Goal: Information Seeking & Learning: Learn about a topic

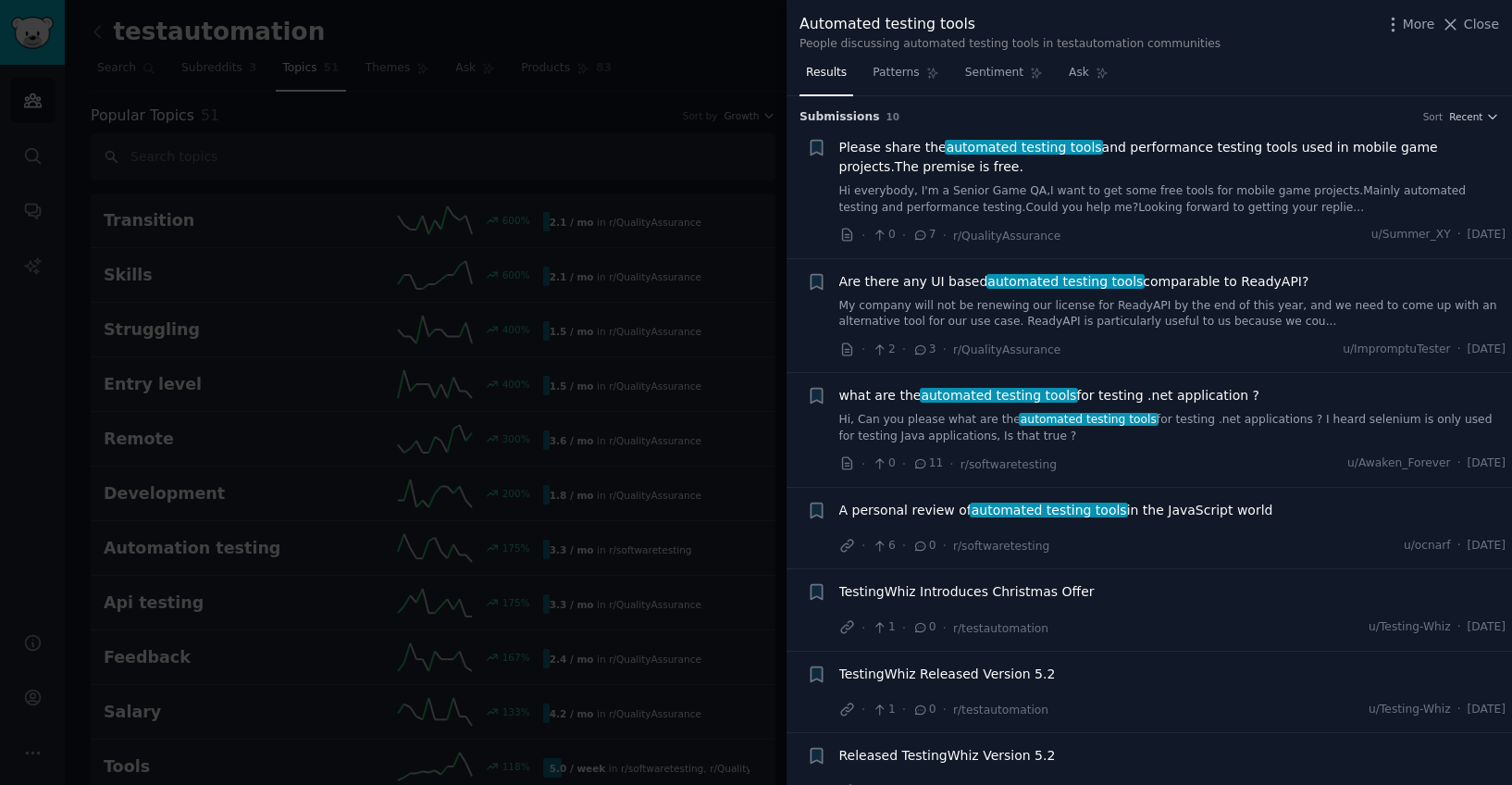
scroll to position [276, 0]
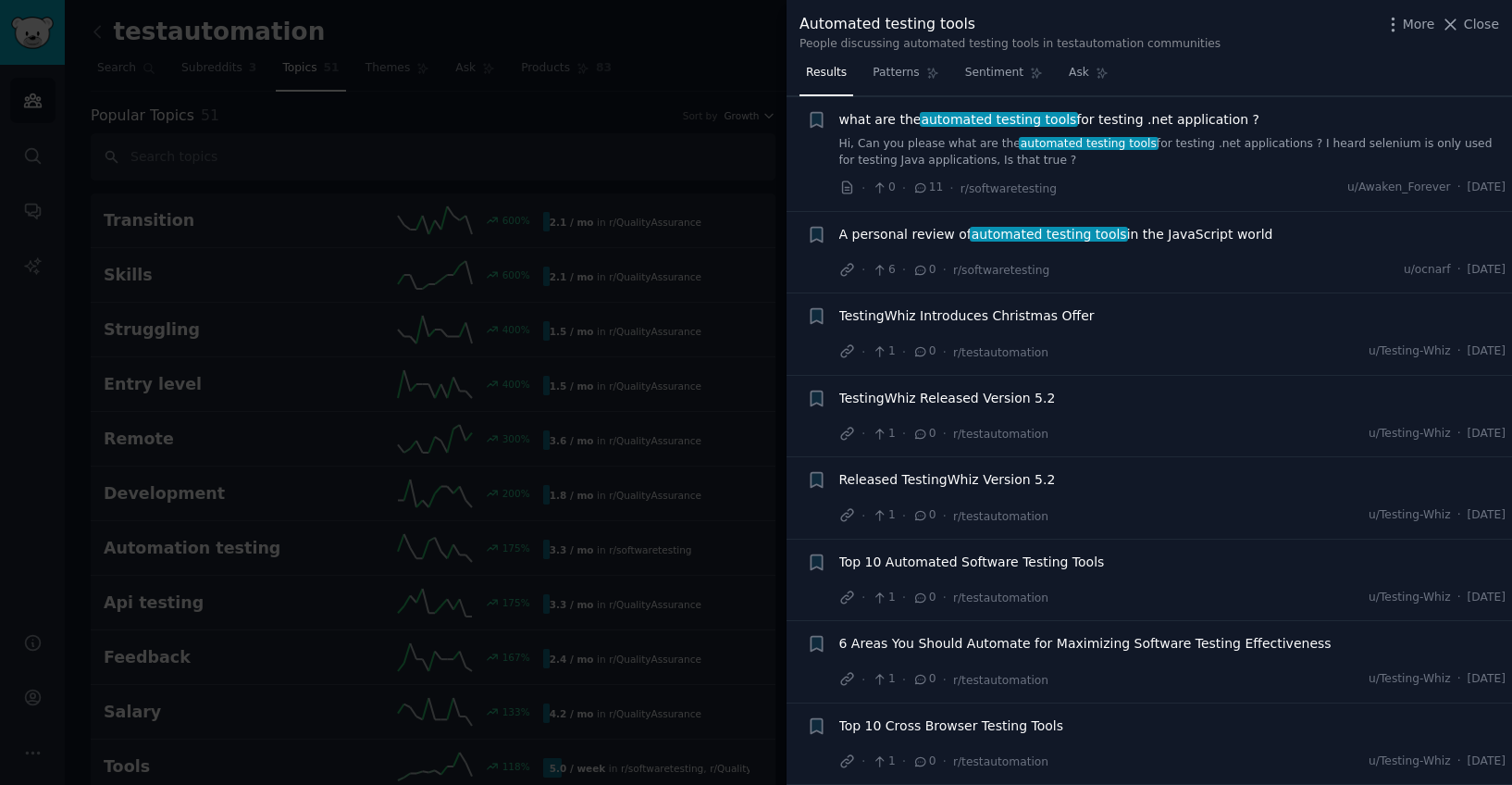
click at [267, 116] on div at bounding box center [756, 392] width 1512 height 785
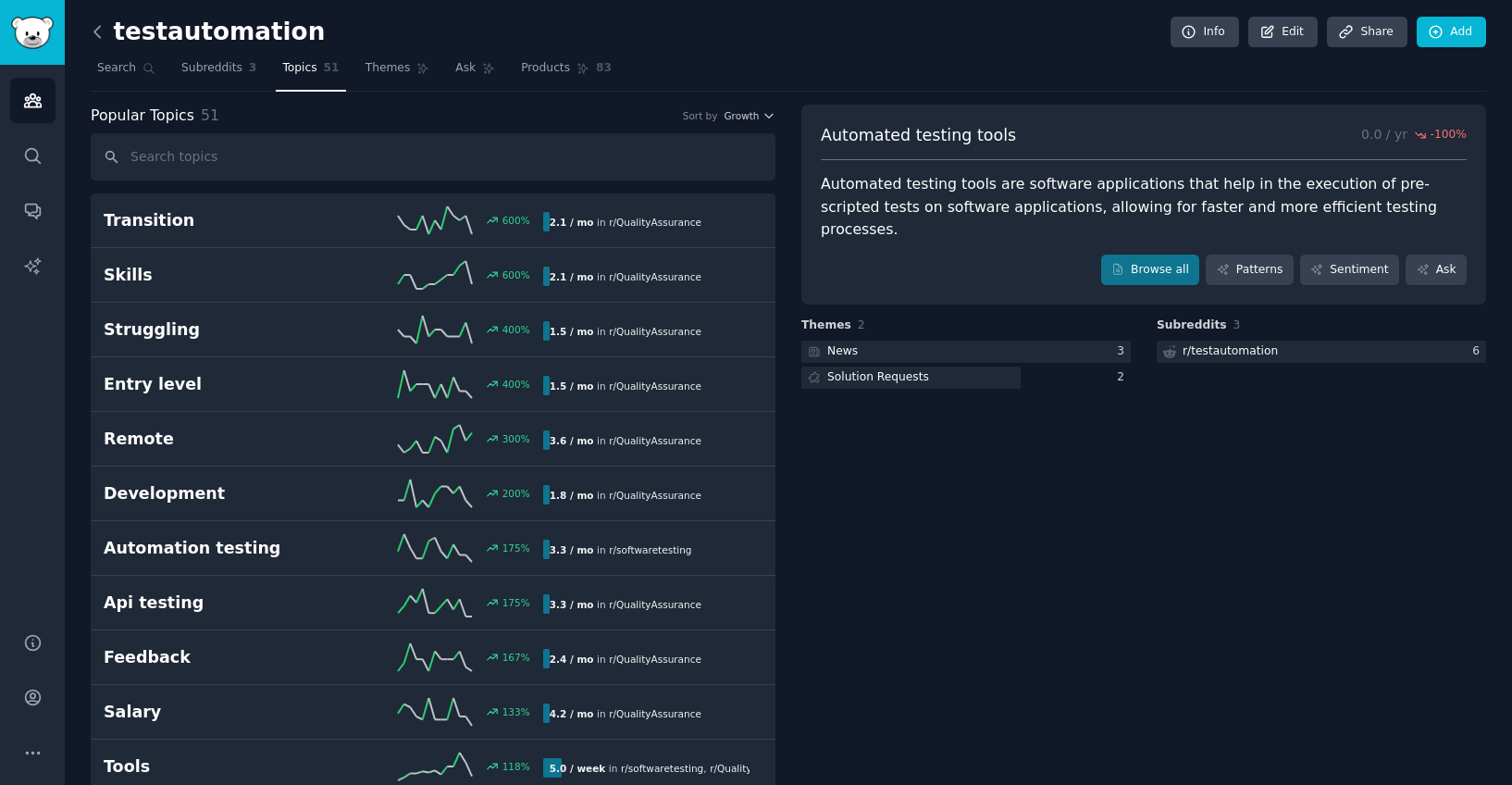
click at [98, 34] on icon at bounding box center [98, 32] width 19 height 19
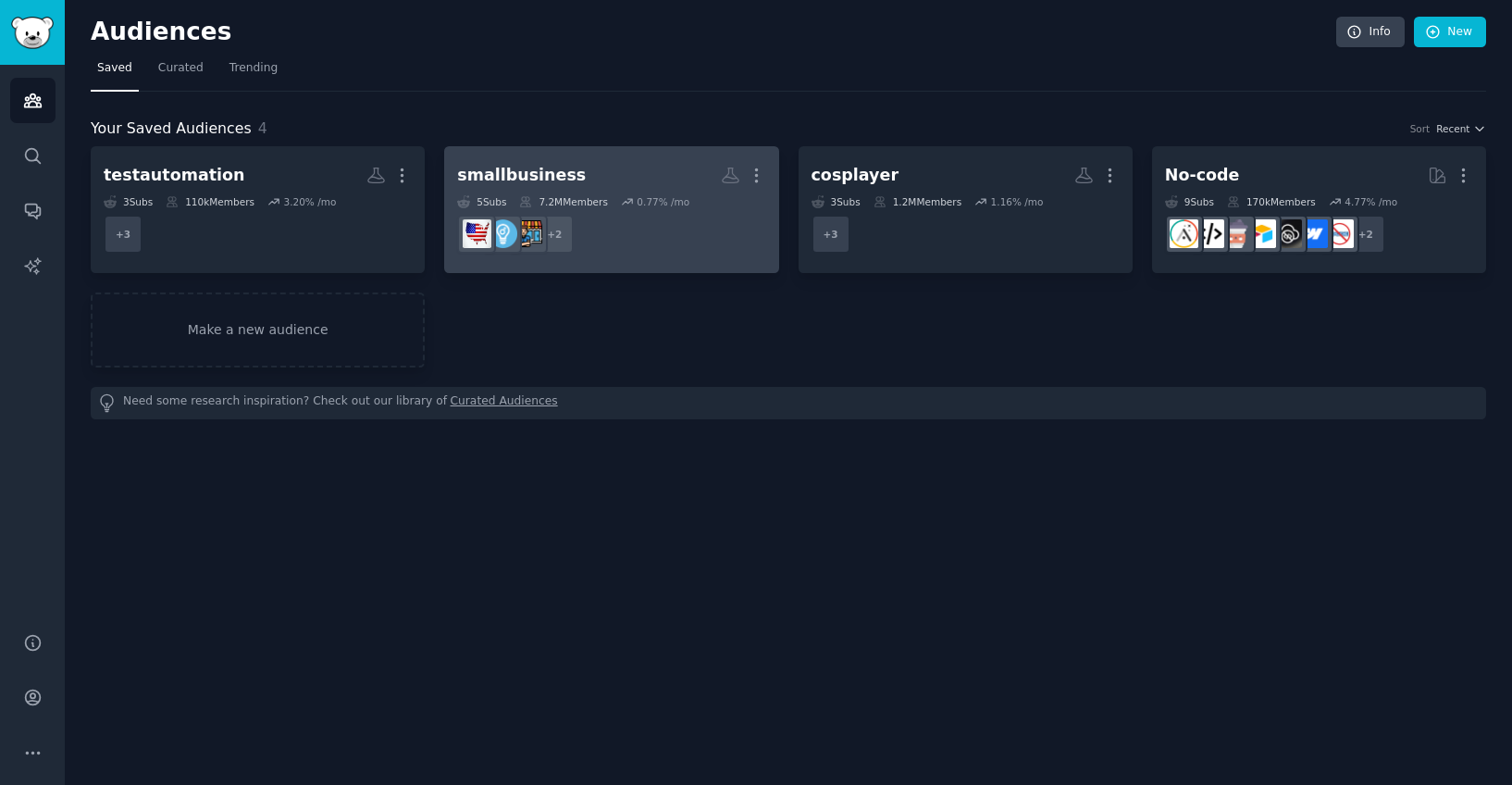
click at [700, 239] on dd "+ 2" at bounding box center [610, 235] width 308 height 52
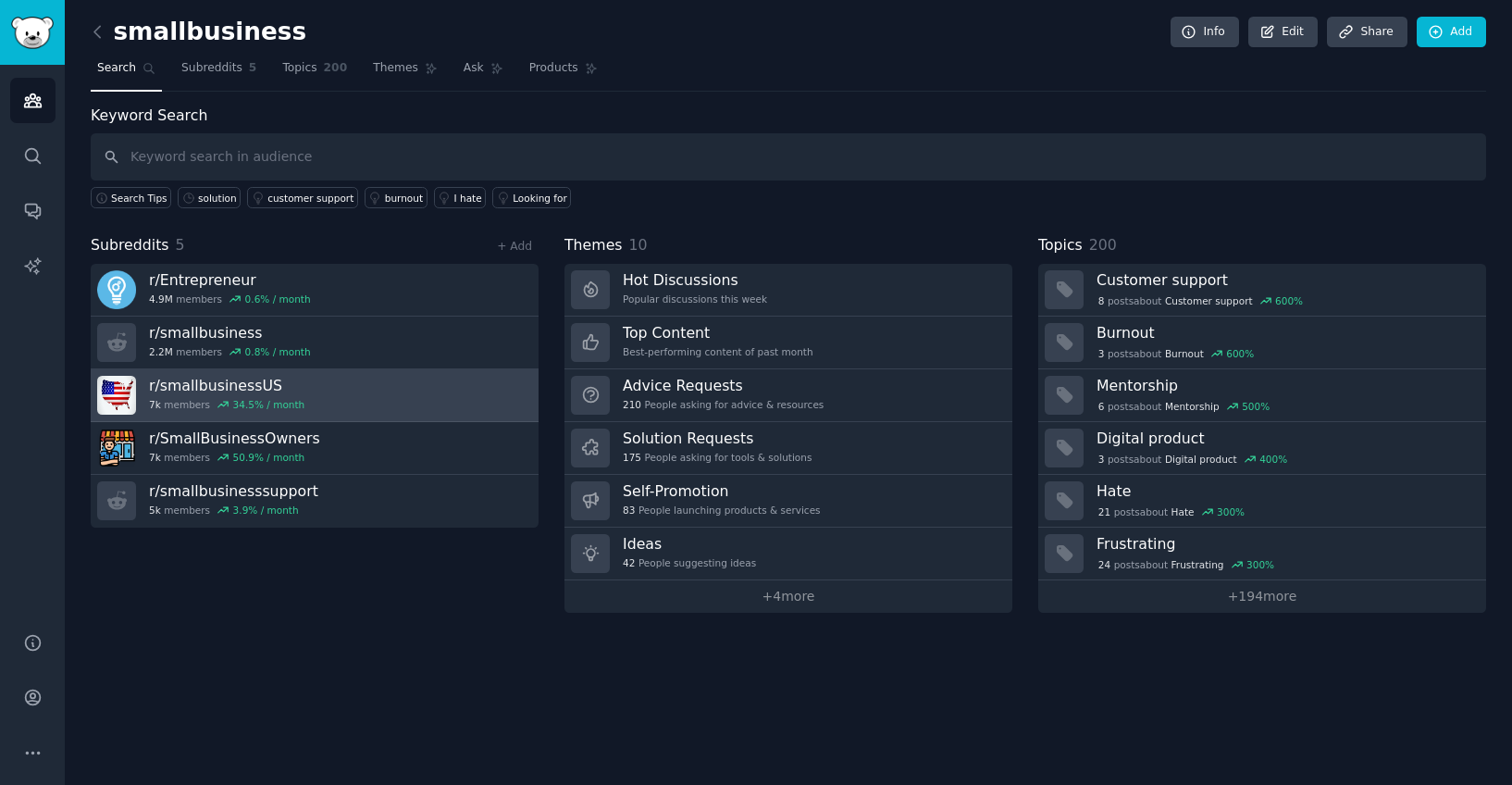
click at [355, 380] on link "r/ smallbusinessUS 7k members 34.5 % / month" at bounding box center [315, 395] width 448 height 53
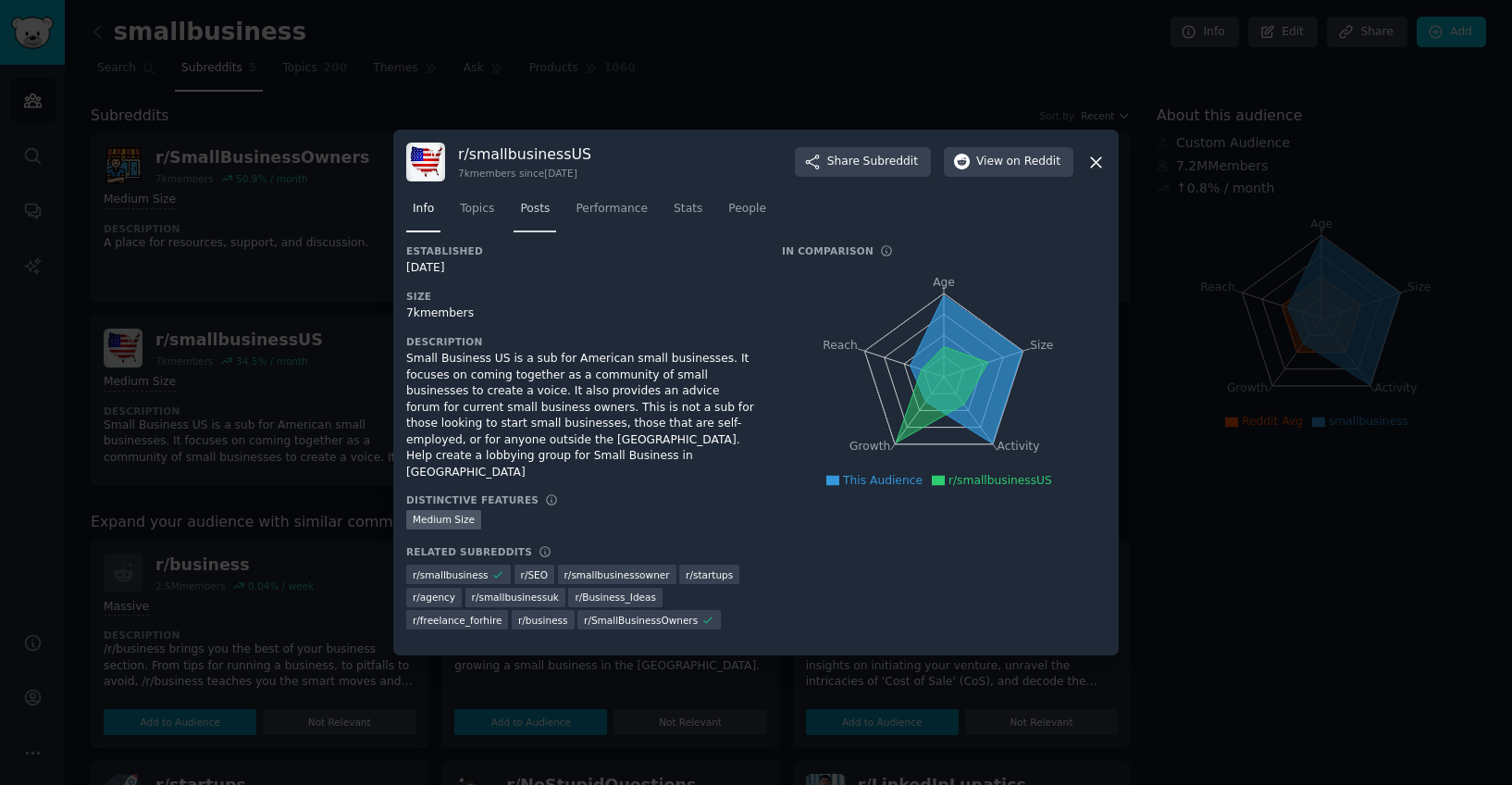
click at [521, 228] on link "Posts" at bounding box center [535, 212] width 42 height 38
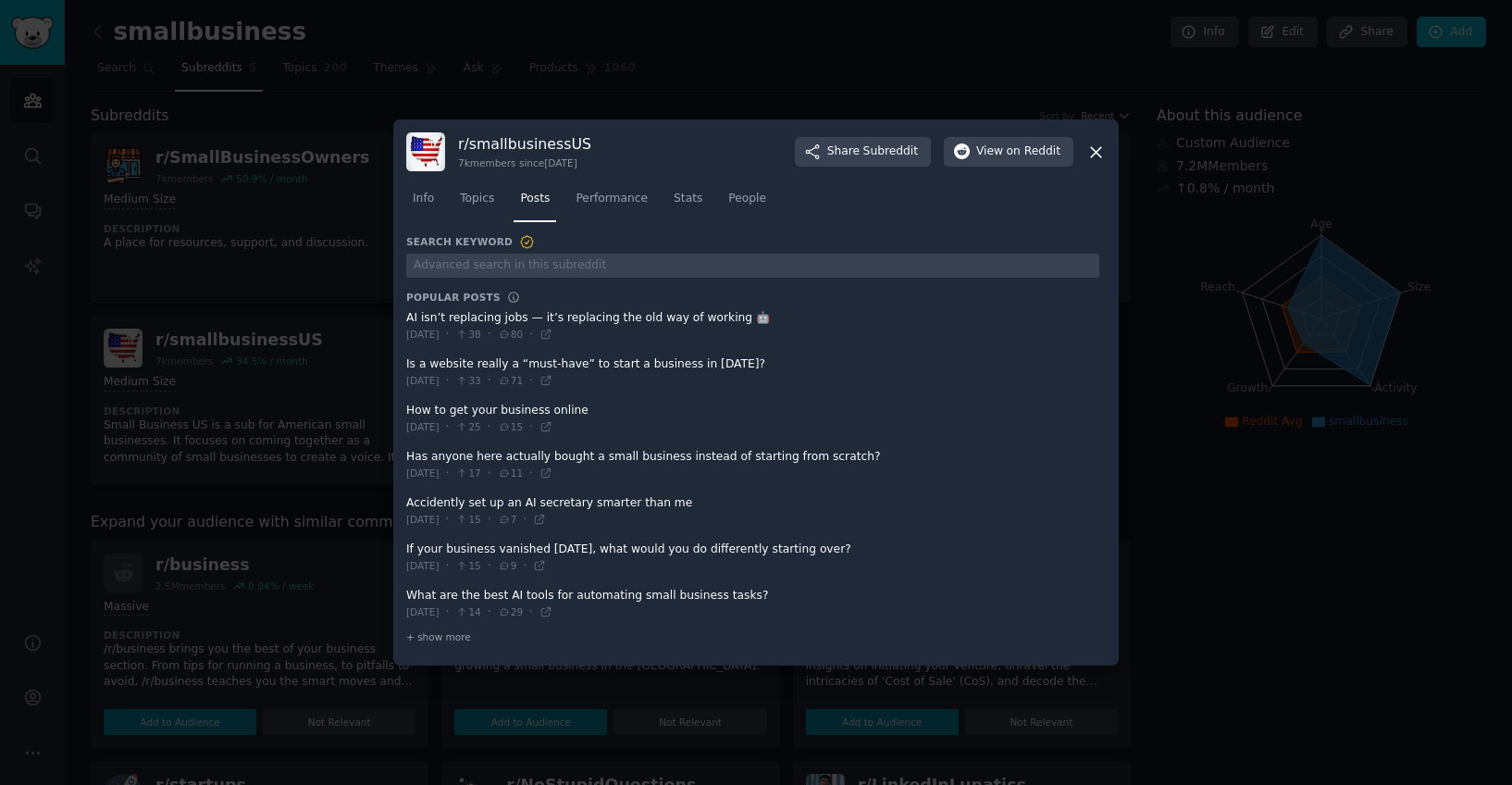
click at [1102, 147] on icon at bounding box center [1096, 153] width 19 height 19
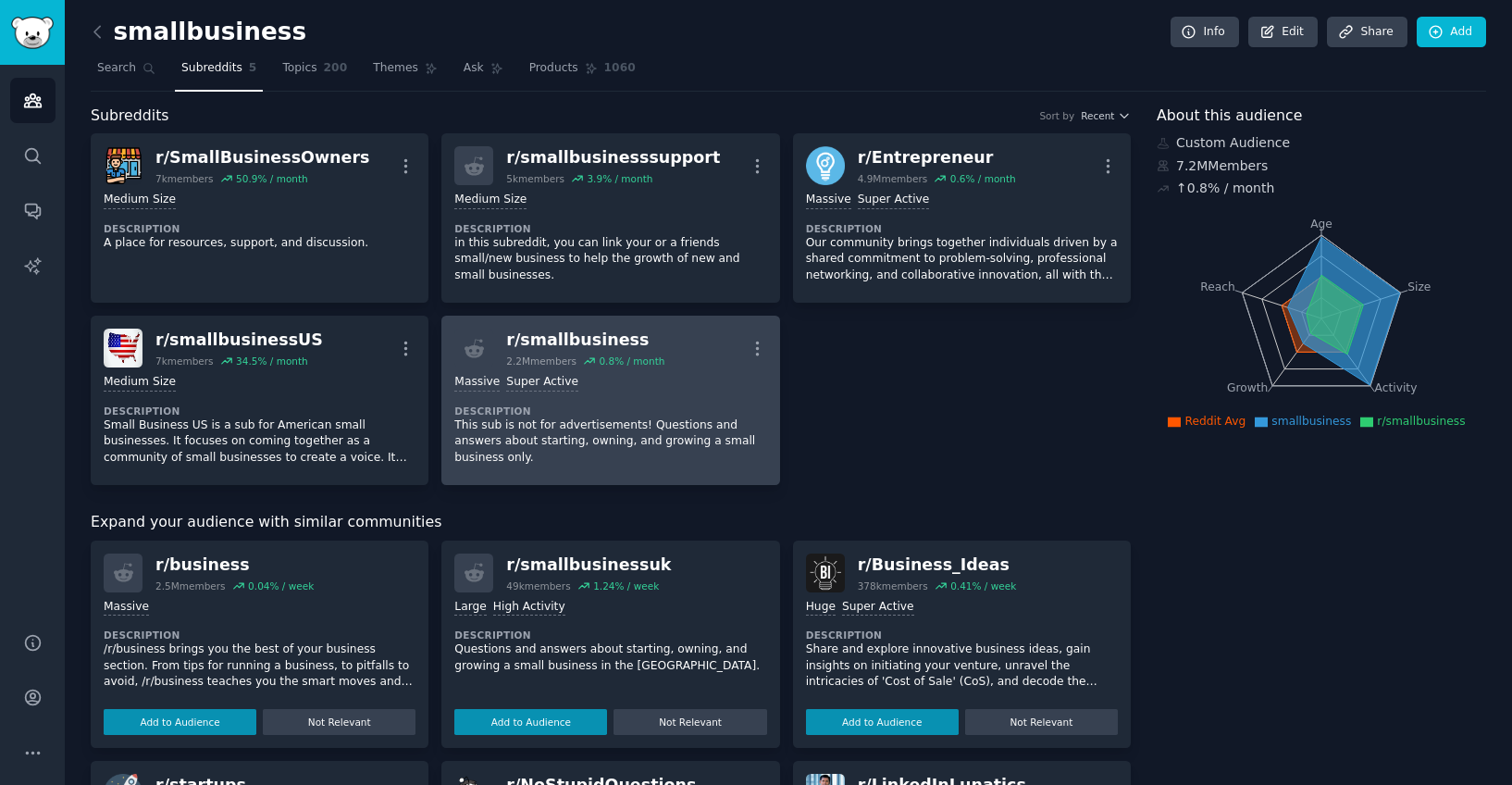
click at [658, 375] on div ">= 95th percentile for submissions / day Massive Super Active" at bounding box center [610, 382] width 312 height 17
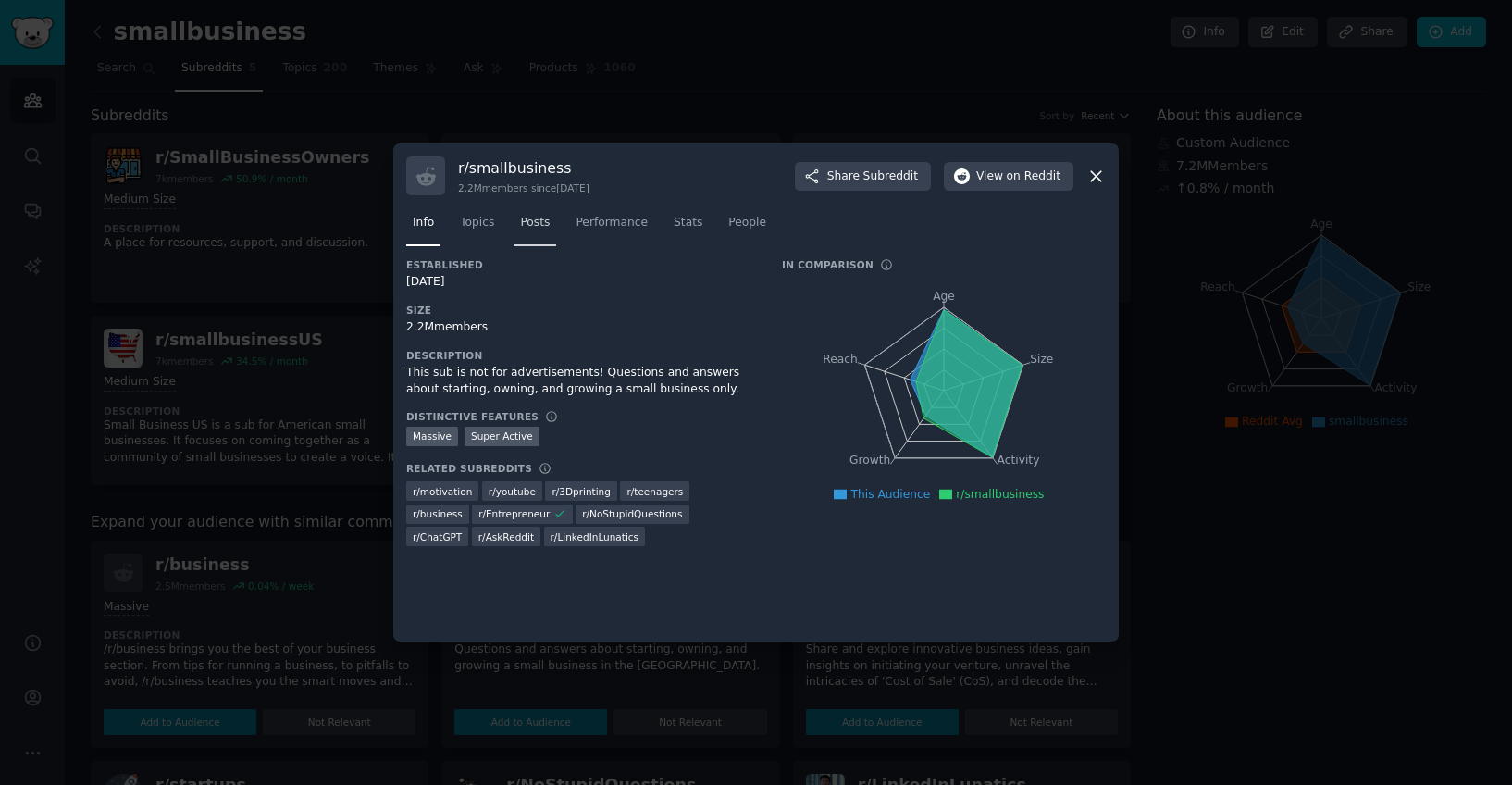
click at [529, 240] on link "Posts" at bounding box center [535, 227] width 42 height 38
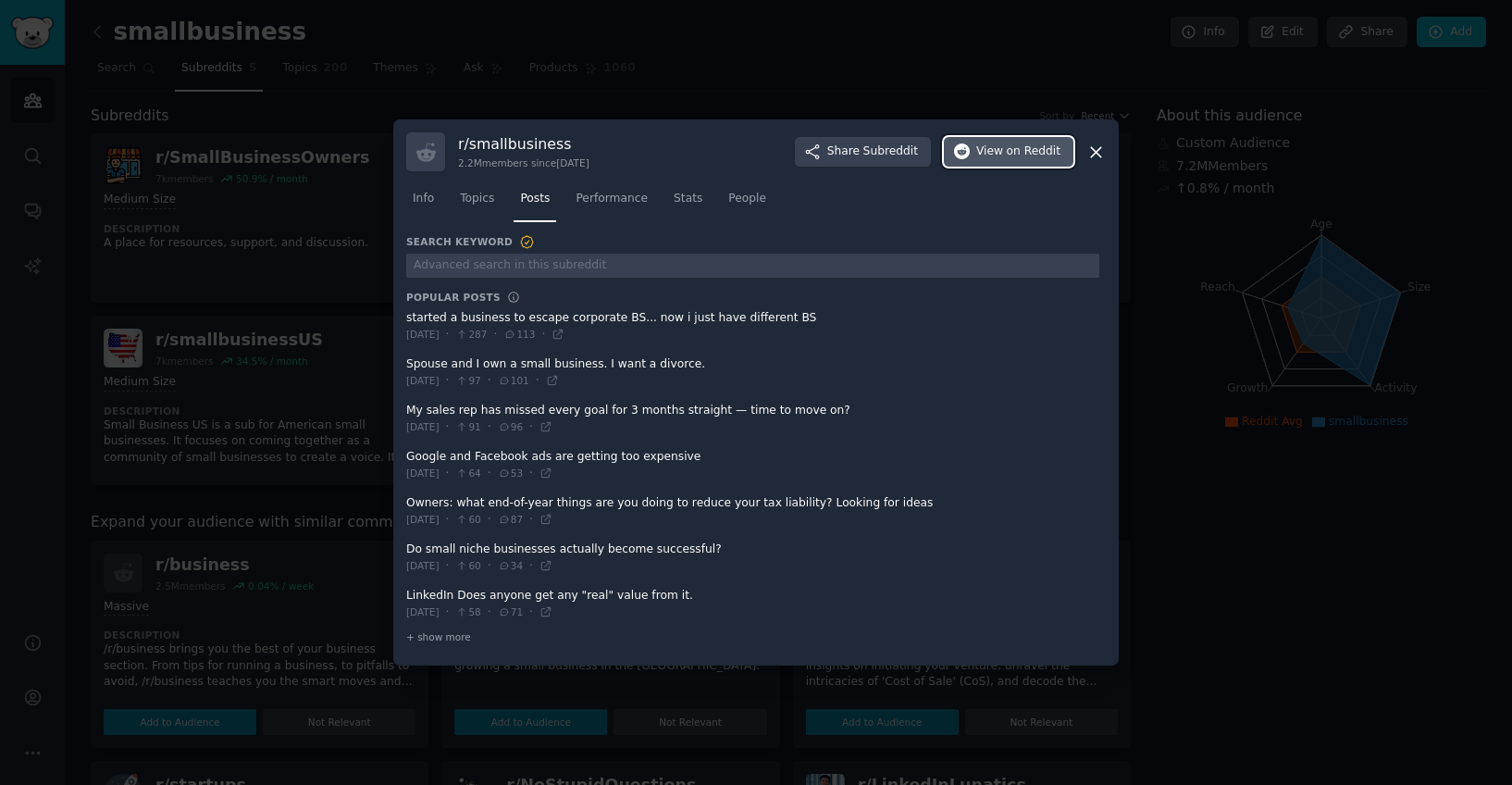
click at [996, 155] on span "View on Reddit" at bounding box center [1018, 152] width 84 height 16
